Goal: Find specific page/section: Find specific page/section

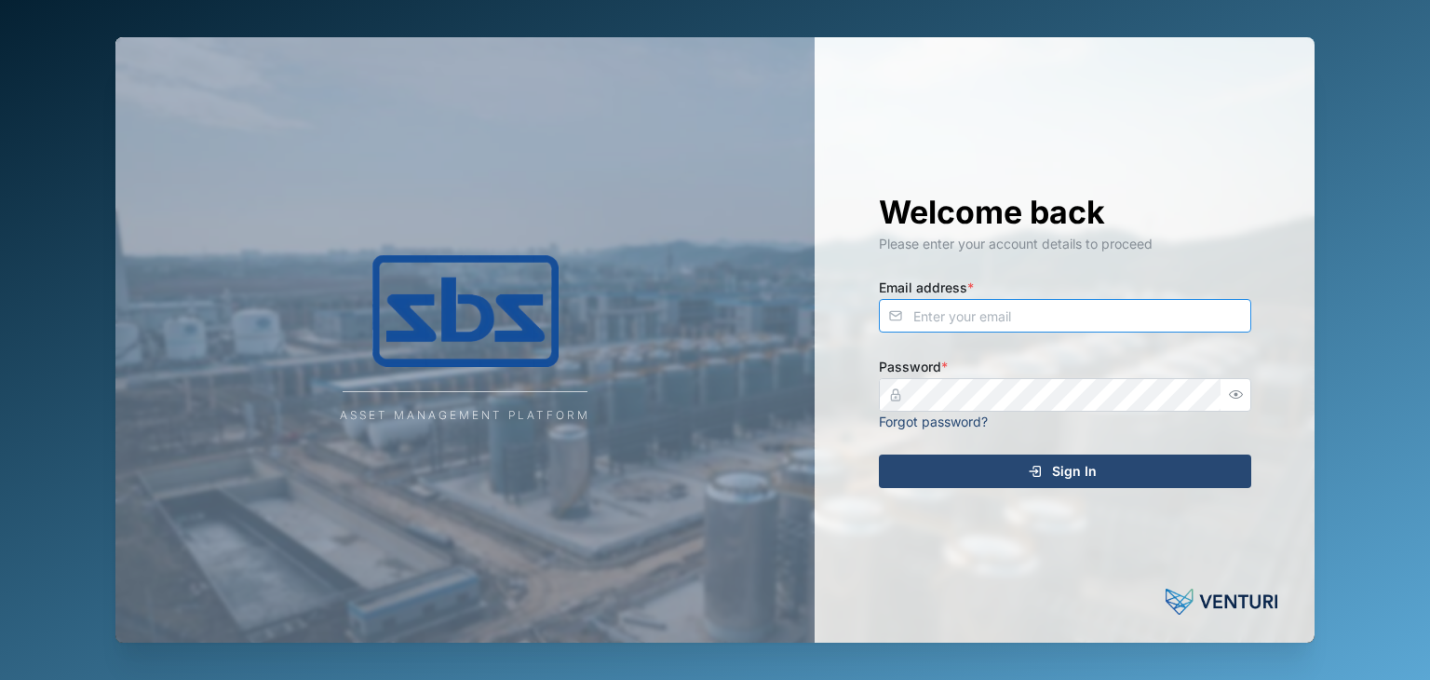
type input "[EMAIL_ADDRESS][DOMAIN_NAME]"
click at [1050, 478] on div "Sign In" at bounding box center [1062, 471] width 343 height 32
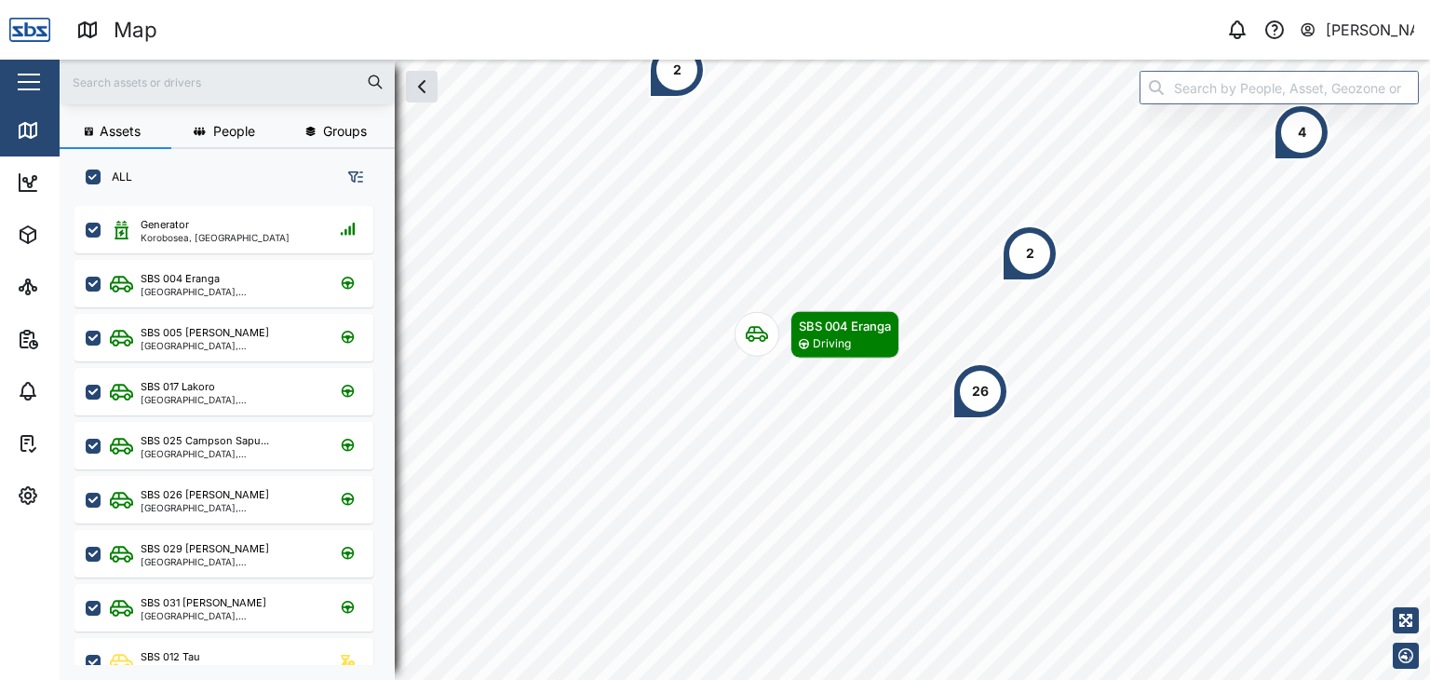
click at [138, 83] on input "text" at bounding box center [227, 82] width 313 height 28
type input "29"
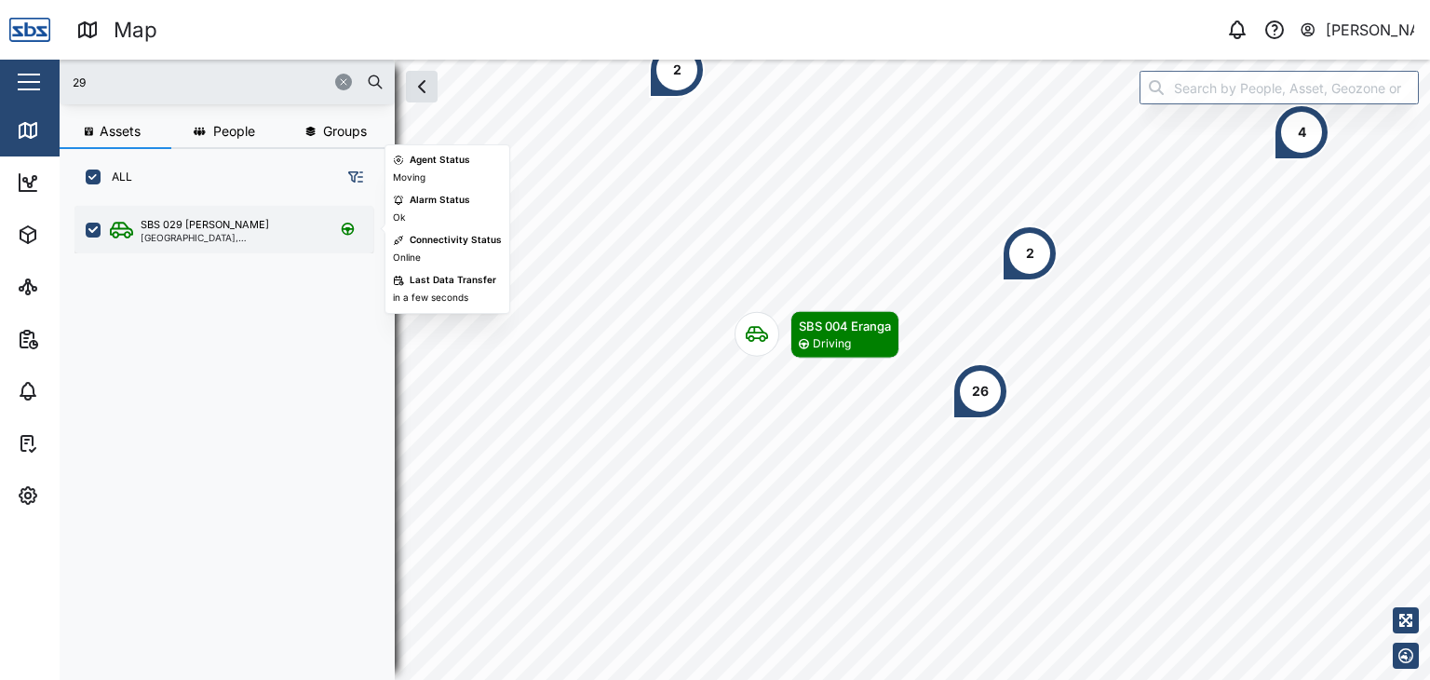
click at [207, 234] on div "[GEOGRAPHIC_DATA], [GEOGRAPHIC_DATA]" at bounding box center [230, 237] width 178 height 9
